Goal: Information Seeking & Learning: Learn about a topic

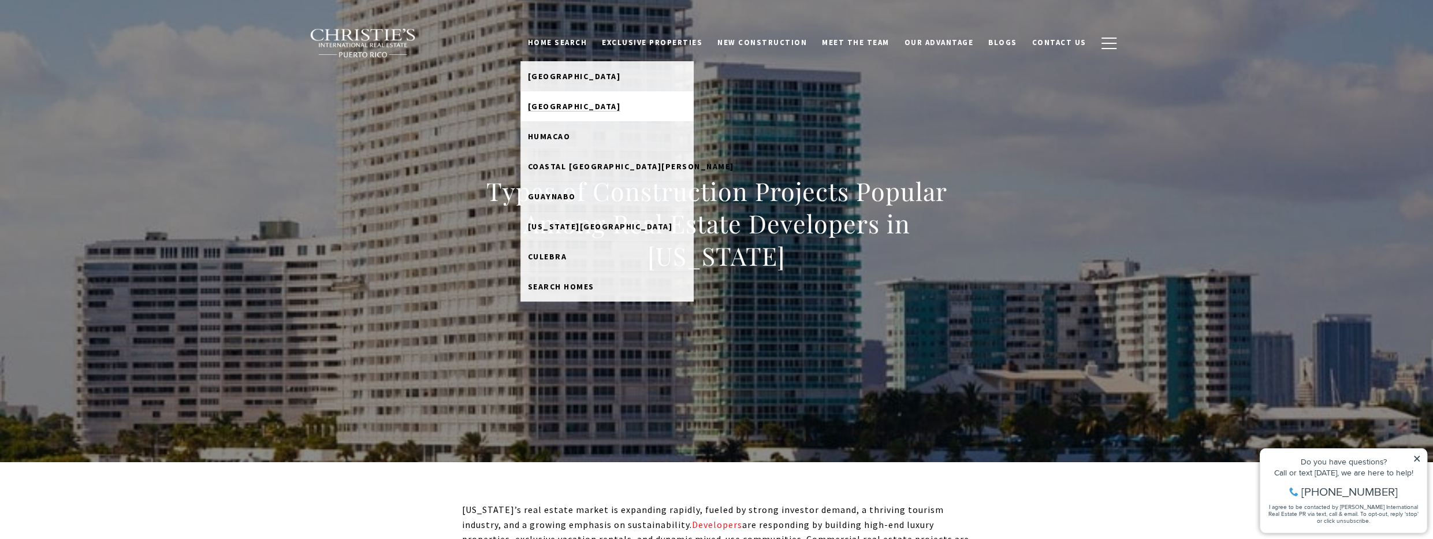
click at [608, 107] on link "[GEOGRAPHIC_DATA]" at bounding box center [606, 106] width 173 height 30
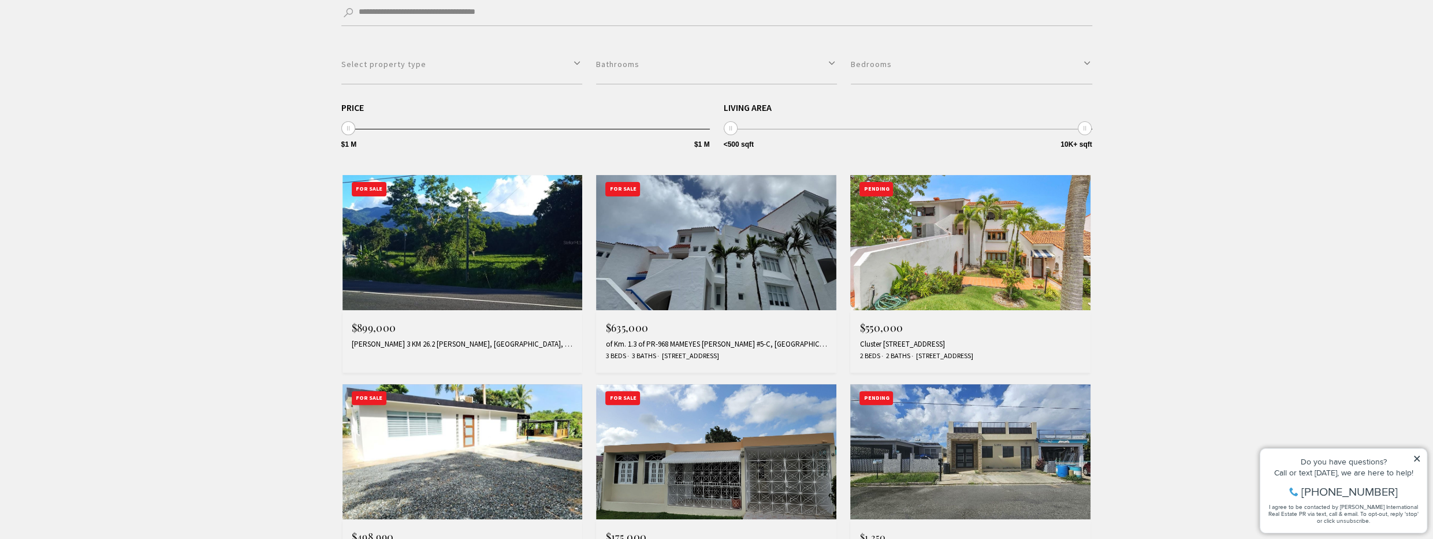
scroll to position [367, 0]
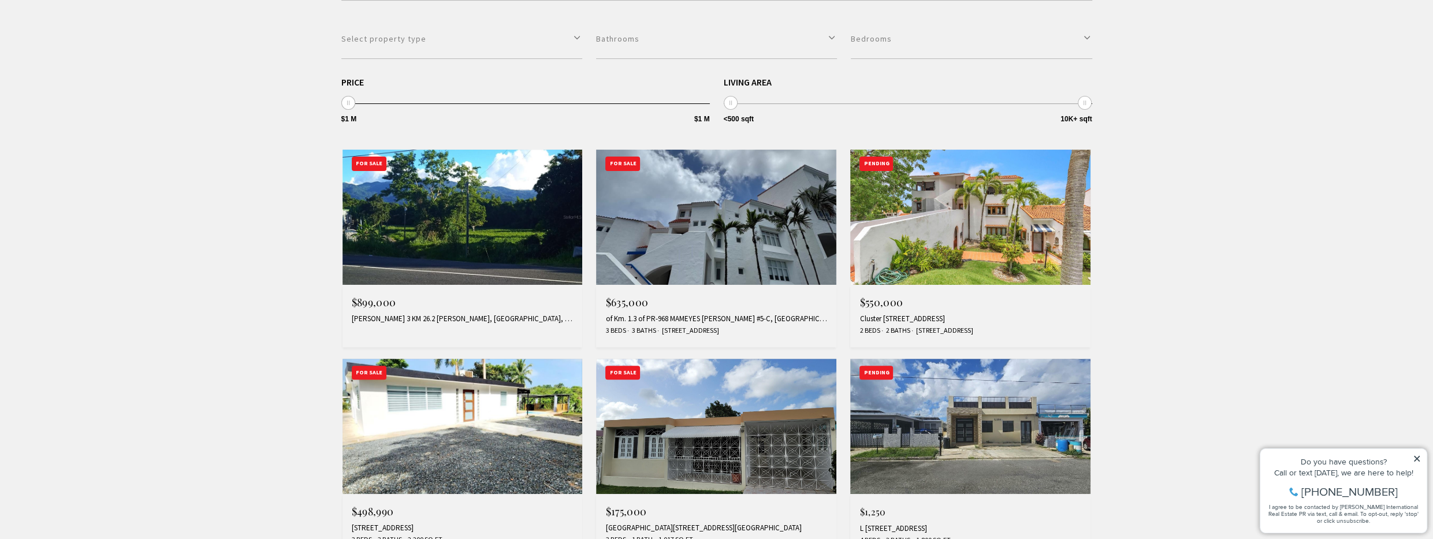
click at [463, 243] on img at bounding box center [462, 217] width 240 height 135
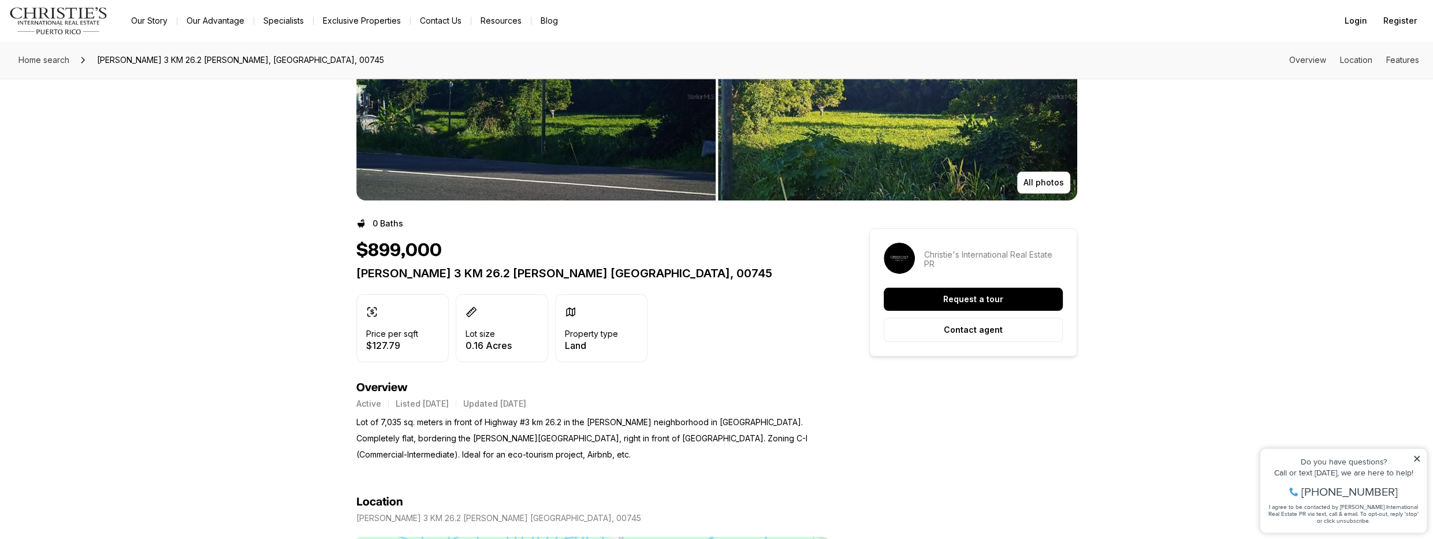
scroll to position [52, 0]
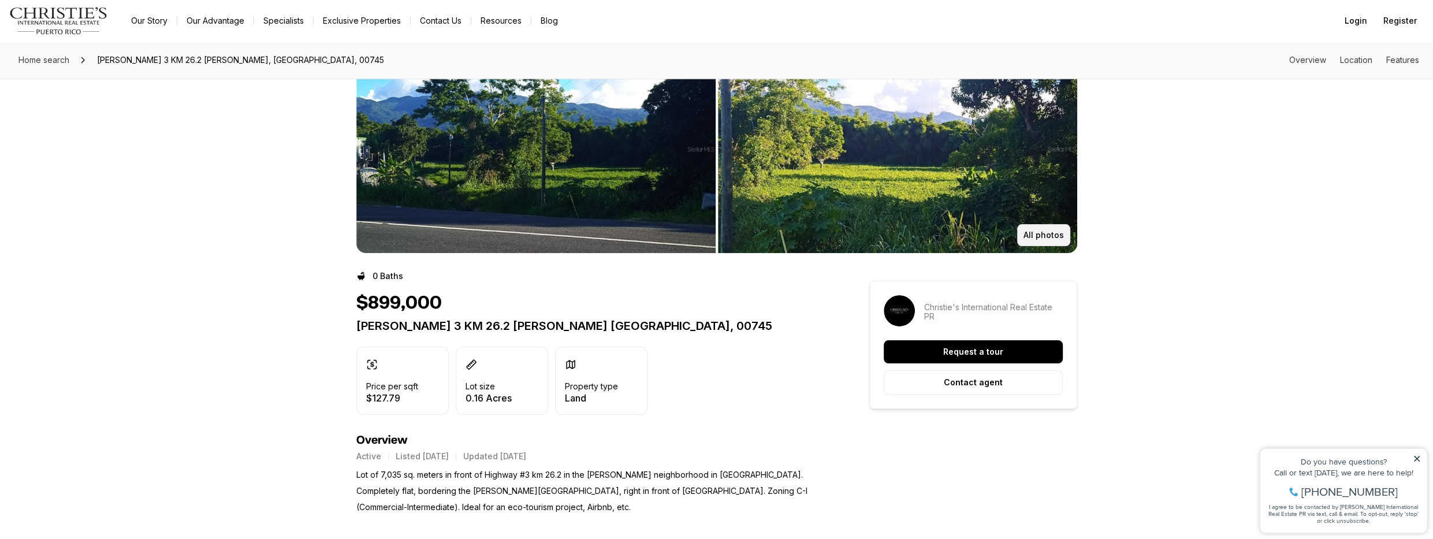
click at [1038, 234] on p "All photos" at bounding box center [1043, 234] width 40 height 9
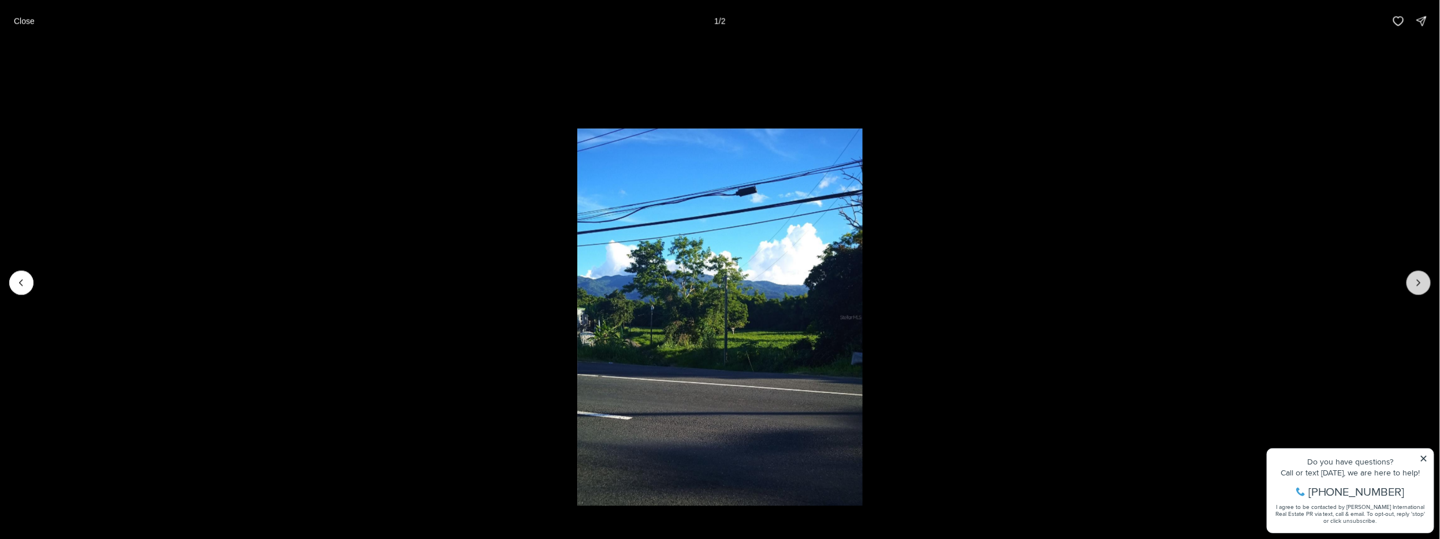
click at [1416, 288] on button "Next slide" at bounding box center [1419, 282] width 24 height 24
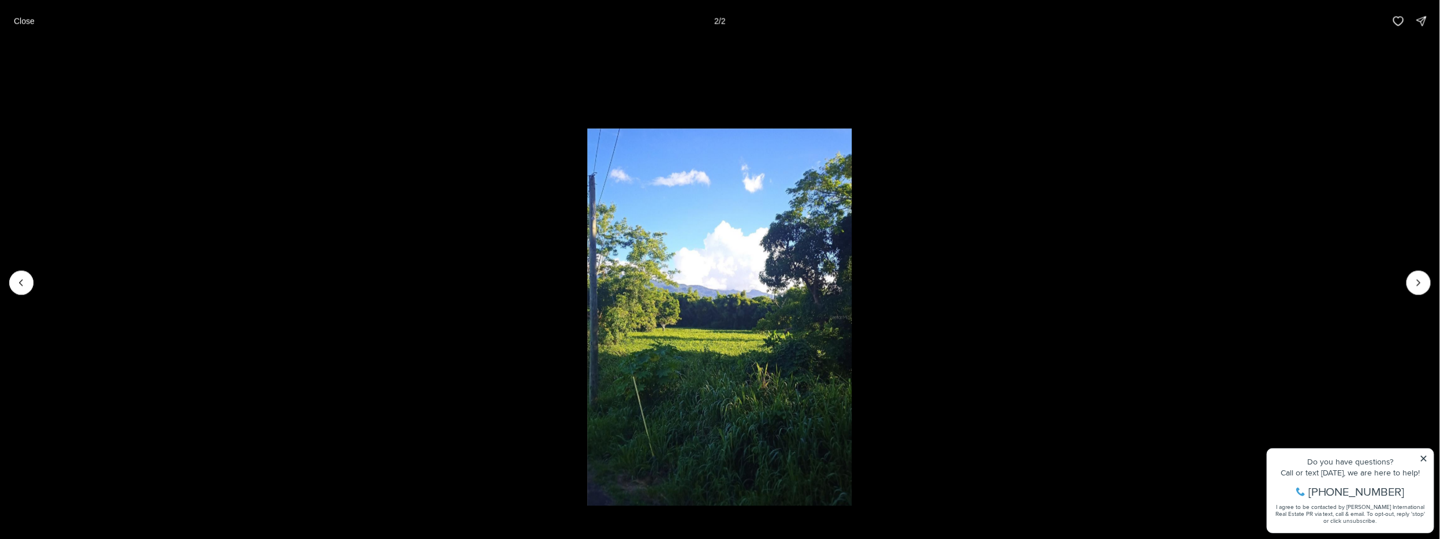
click at [1416, 289] on div at bounding box center [1419, 282] width 24 height 24
click at [1416, 287] on div at bounding box center [1419, 282] width 24 height 24
click at [25, 289] on button "Previous slide" at bounding box center [21, 282] width 24 height 24
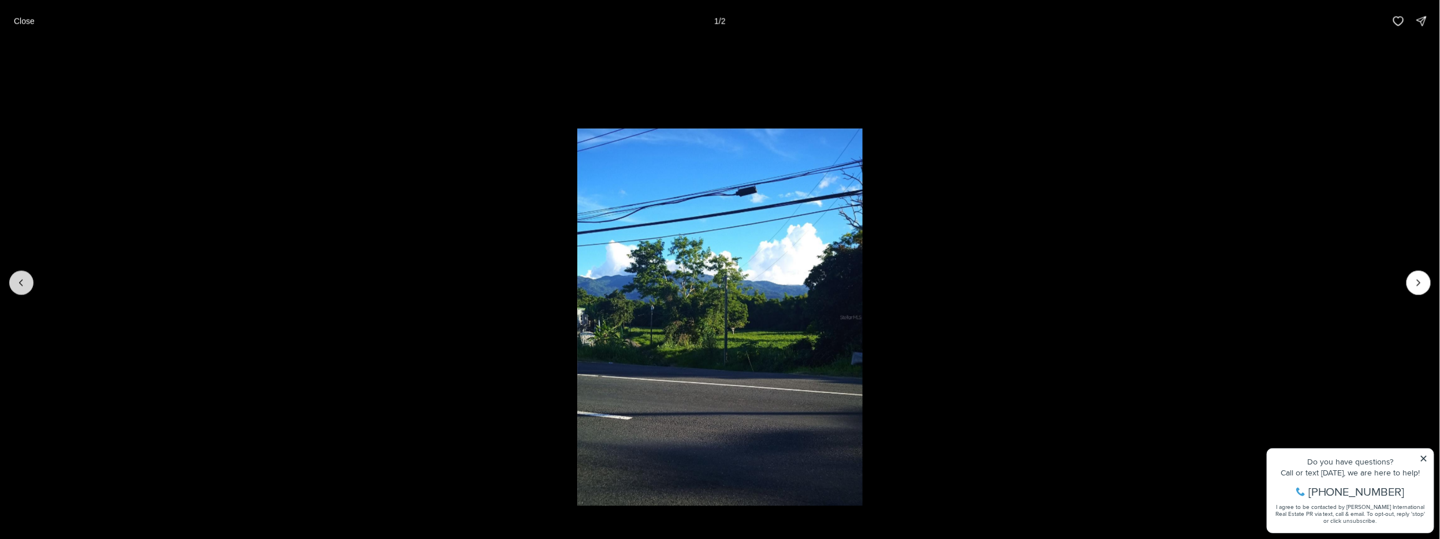
click at [25, 289] on div at bounding box center [21, 282] width 24 height 24
click at [17, 18] on p "Close" at bounding box center [24, 20] width 21 height 9
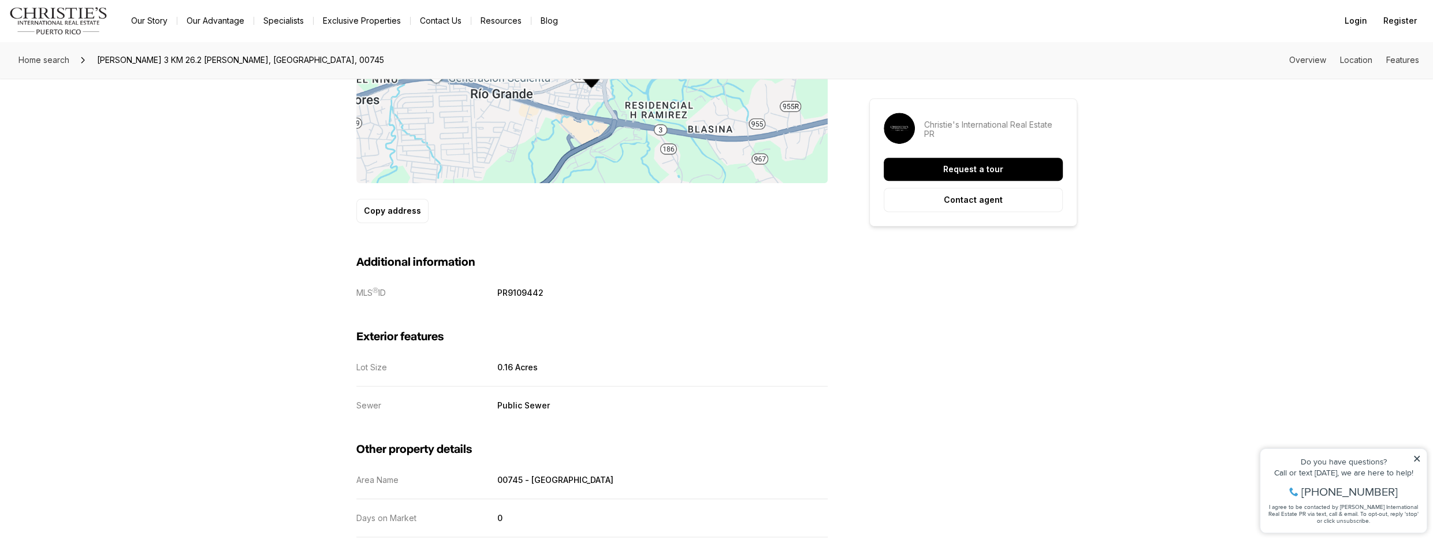
scroll to position [629, 0]
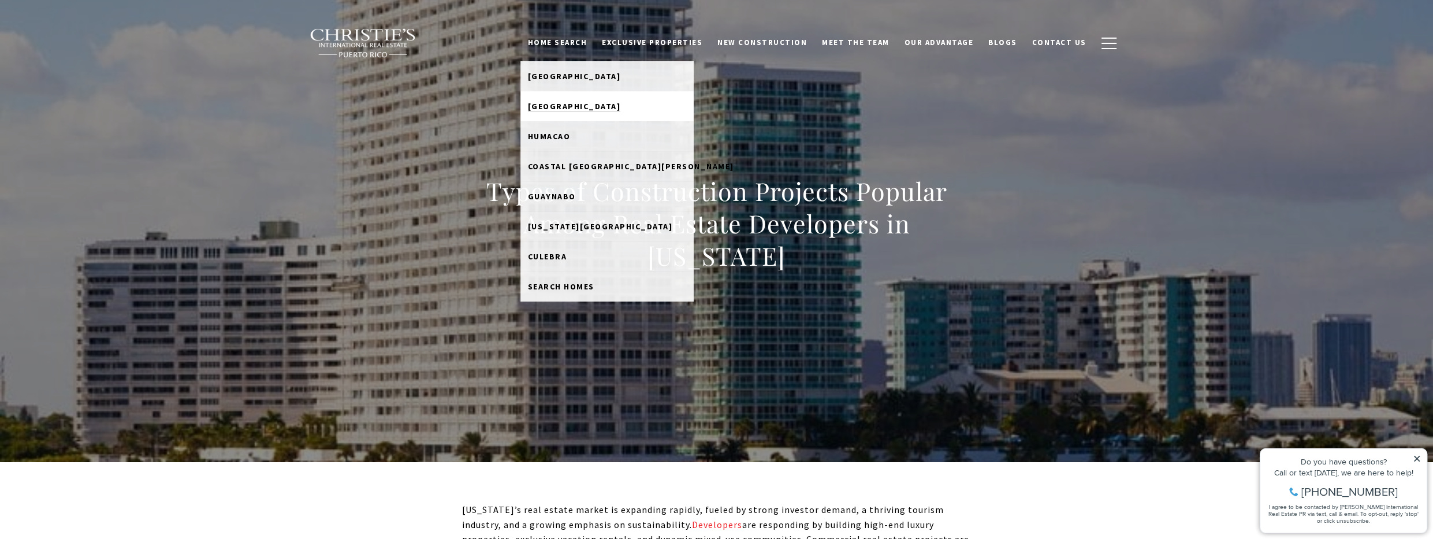
click at [599, 113] on link "[GEOGRAPHIC_DATA]" at bounding box center [606, 106] width 173 height 30
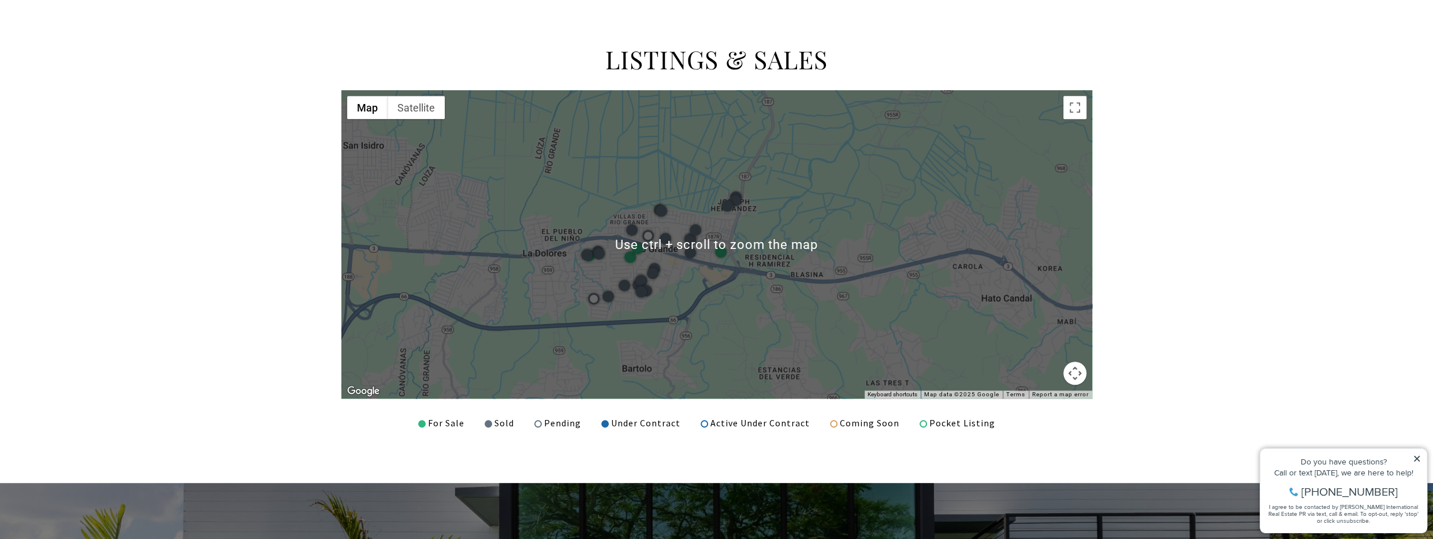
scroll to position [997, 0]
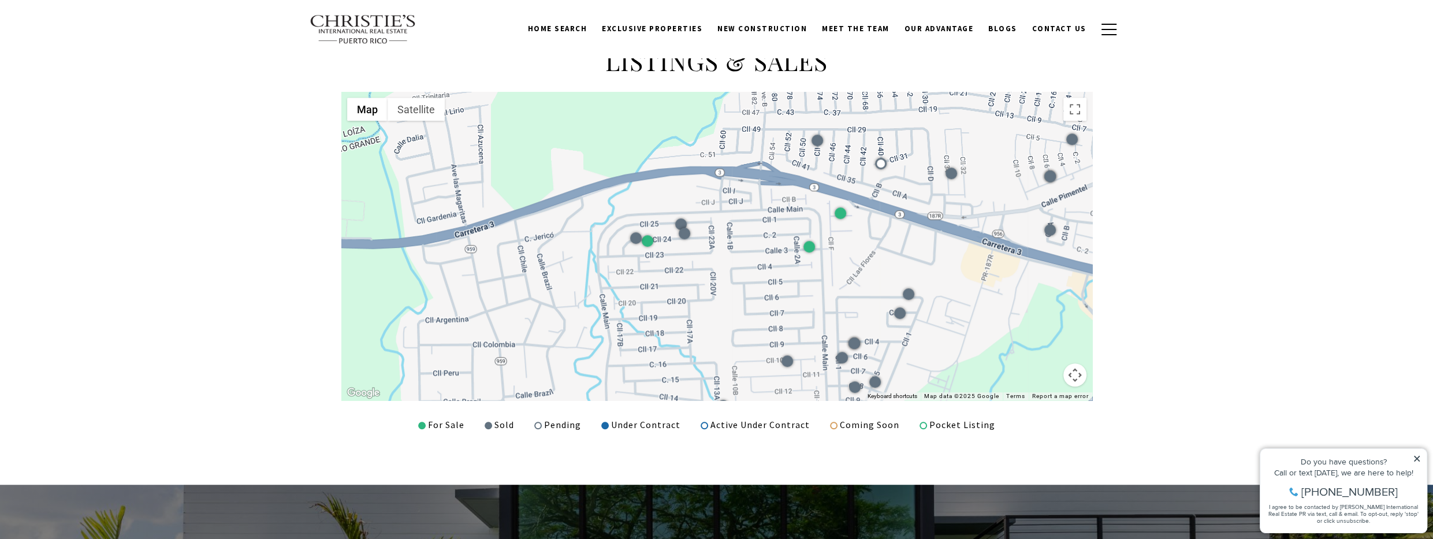
drag, startPoint x: 645, startPoint y: 270, endPoint x: 1418, endPoint y: 369, distance: 778.9
click at [1418, 369] on div "LISTINGS & SALES ← Move left → Move right ↑ Move up ↓ Move down + Zoom in - Zoo…" at bounding box center [716, 238] width 1433 height 491
